Goal: Navigation & Orientation: Find specific page/section

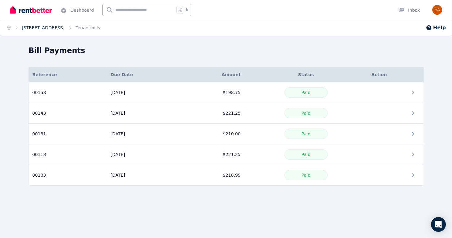
click at [48, 29] on link "6 Lynwood Avenue, Mudgee" at bounding box center [43, 27] width 43 height 5
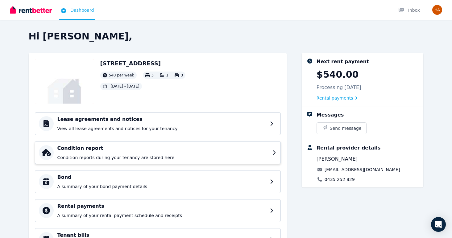
click at [84, 150] on h4 "Condition report" at bounding box center [162, 148] width 211 height 7
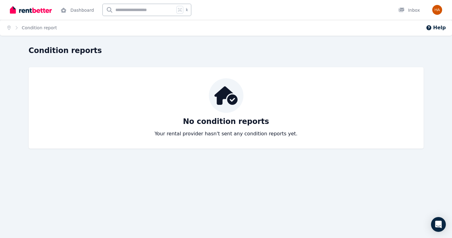
click at [32, 27] on span "Condition report" at bounding box center [39, 28] width 35 height 6
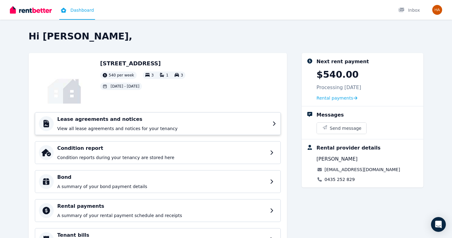
click at [105, 126] on p "View all lease agreements and notices for your tenancy" at bounding box center [162, 129] width 211 height 6
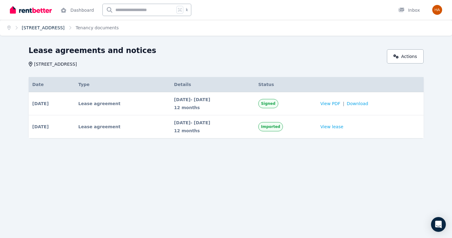
click at [43, 27] on link "6 Lynwood Avenue, Mudgee" at bounding box center [43, 27] width 43 height 5
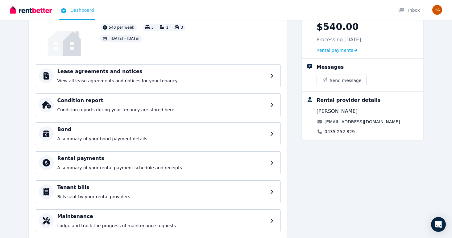
scroll to position [65, 0]
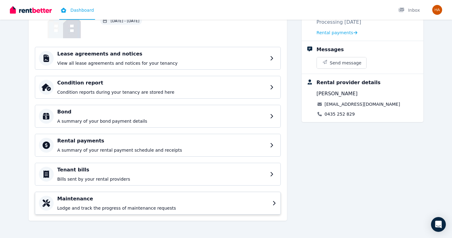
click at [104, 200] on h4 "Maintenance" at bounding box center [162, 198] width 211 height 7
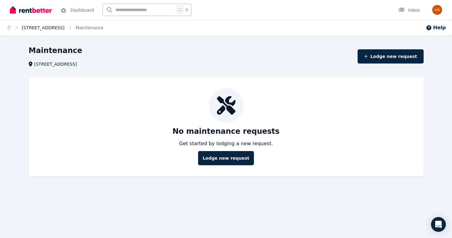
click at [40, 29] on link "6 Lynwood Avenue, Mudgee" at bounding box center [43, 27] width 43 height 5
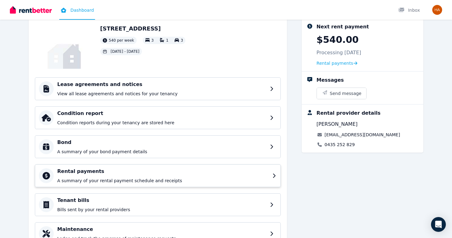
scroll to position [37, 0]
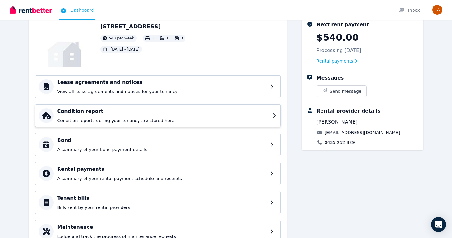
click at [85, 112] on h4 "Condition report" at bounding box center [162, 111] width 211 height 7
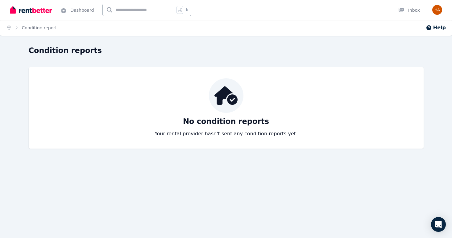
click at [34, 27] on span "Condition report" at bounding box center [39, 28] width 35 height 6
click at [8, 26] on icon "Breadcrumb" at bounding box center [8, 28] width 3 height 4
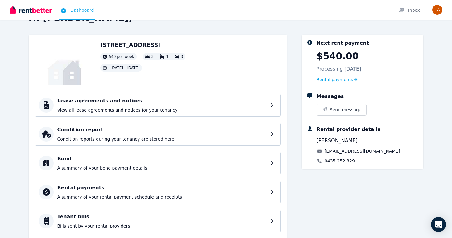
scroll to position [21, 0]
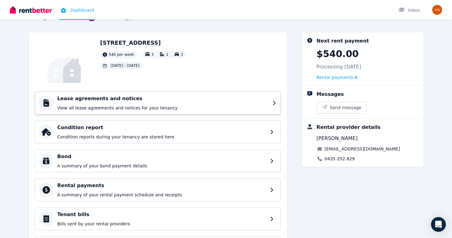
click at [75, 109] on p "View all lease agreements and notices for your tenancy" at bounding box center [162, 108] width 211 height 6
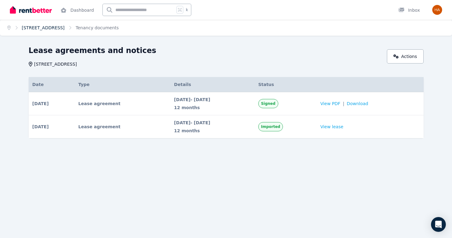
click at [37, 29] on link "6 Lynwood Avenue, Mudgee" at bounding box center [43, 27] width 43 height 5
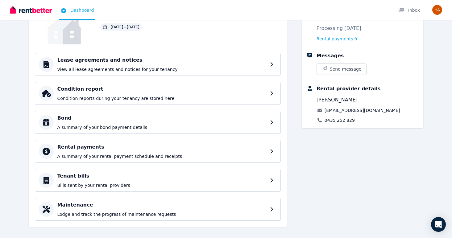
scroll to position [65, 0]
